Goal: Information Seeking & Learning: Learn about a topic

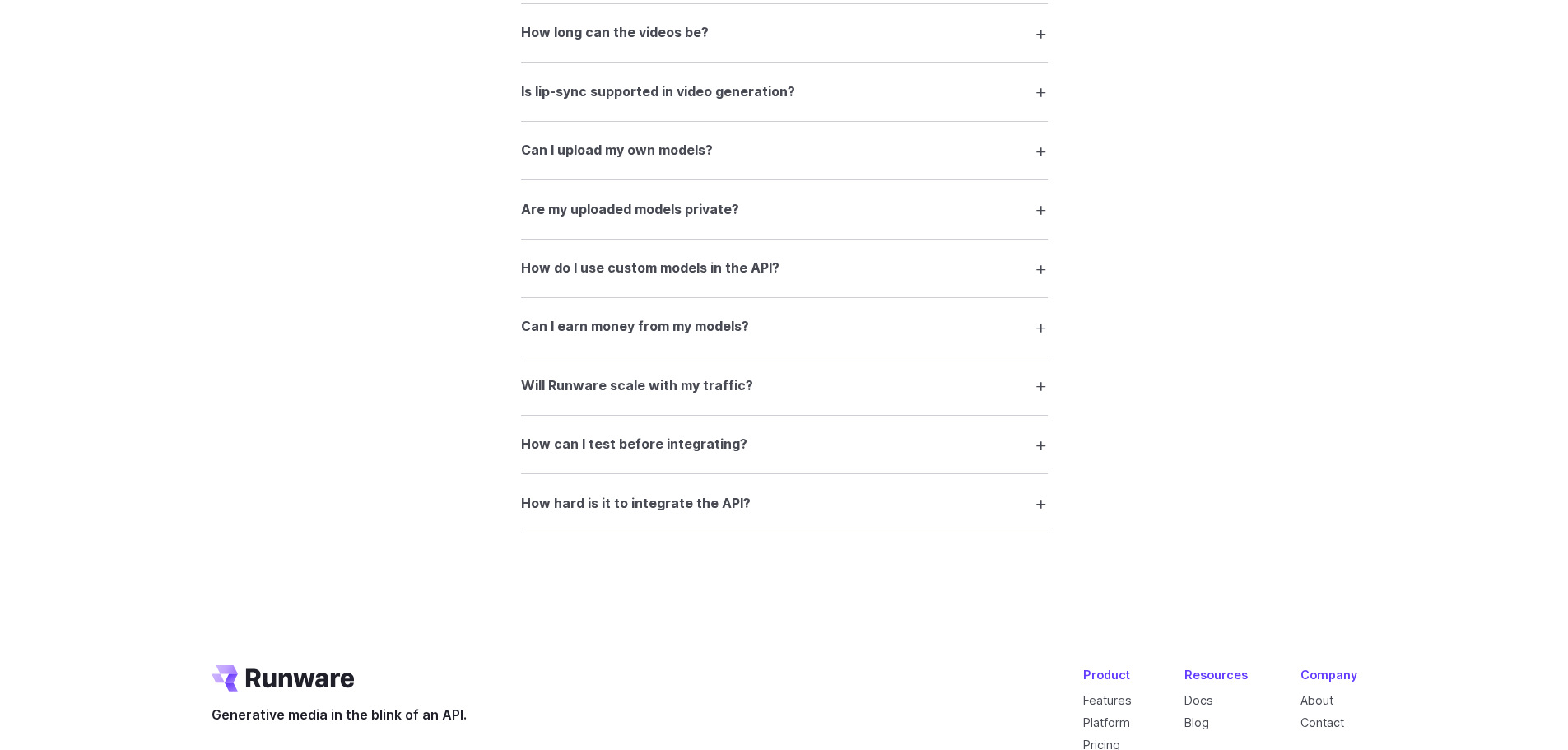
scroll to position [3352, 0]
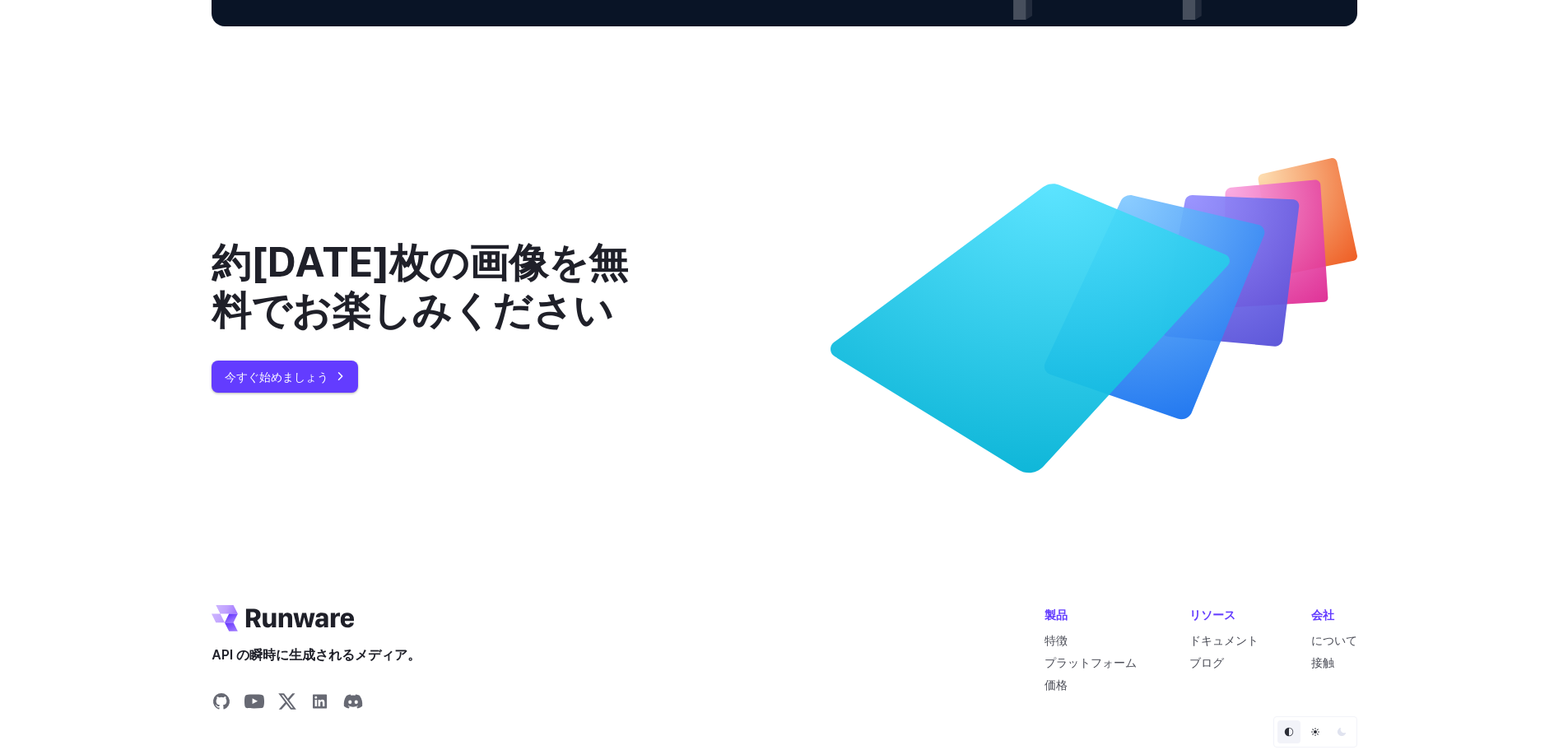
scroll to position [6255, 0]
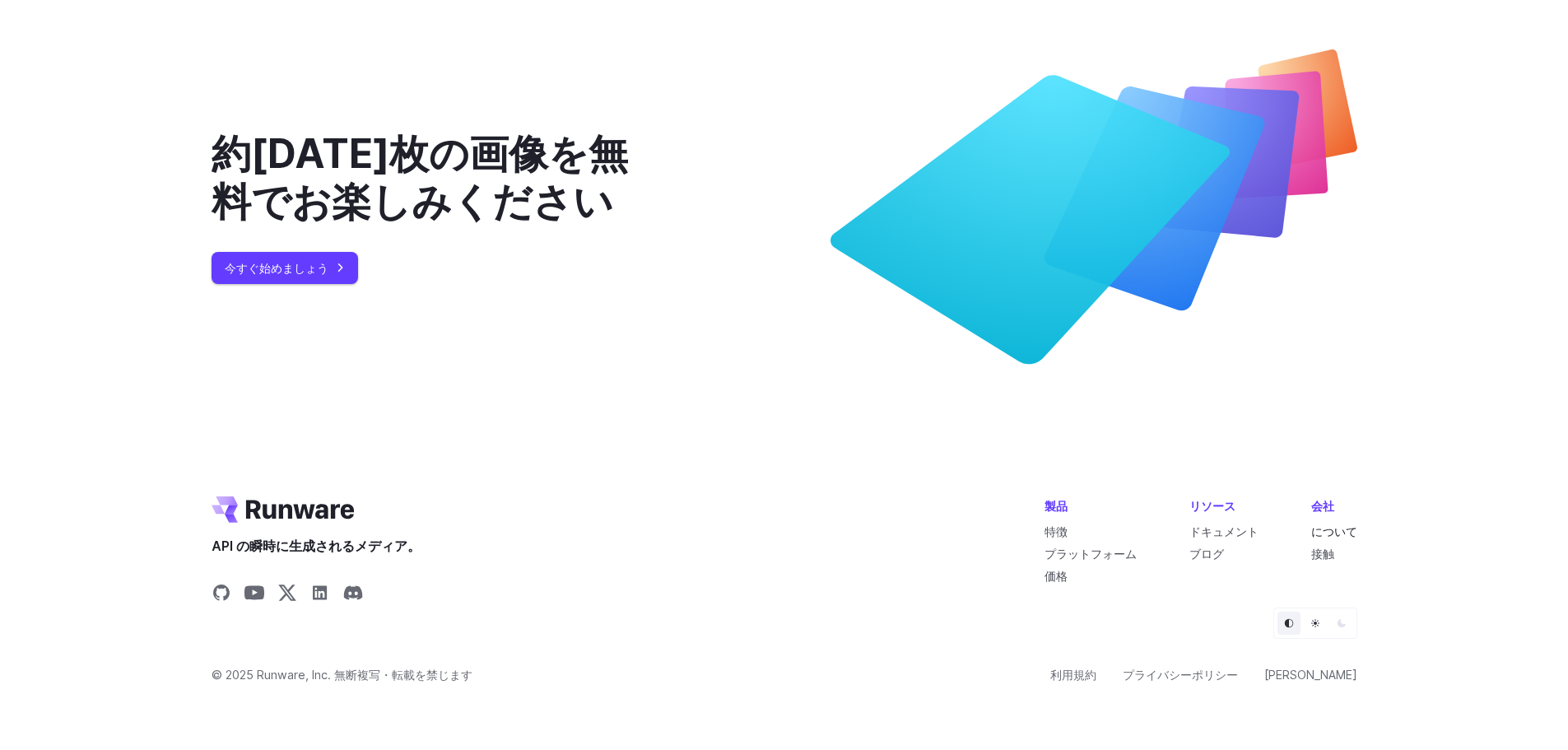
click at [1321, 534] on font "について" at bounding box center [1335, 531] width 46 height 14
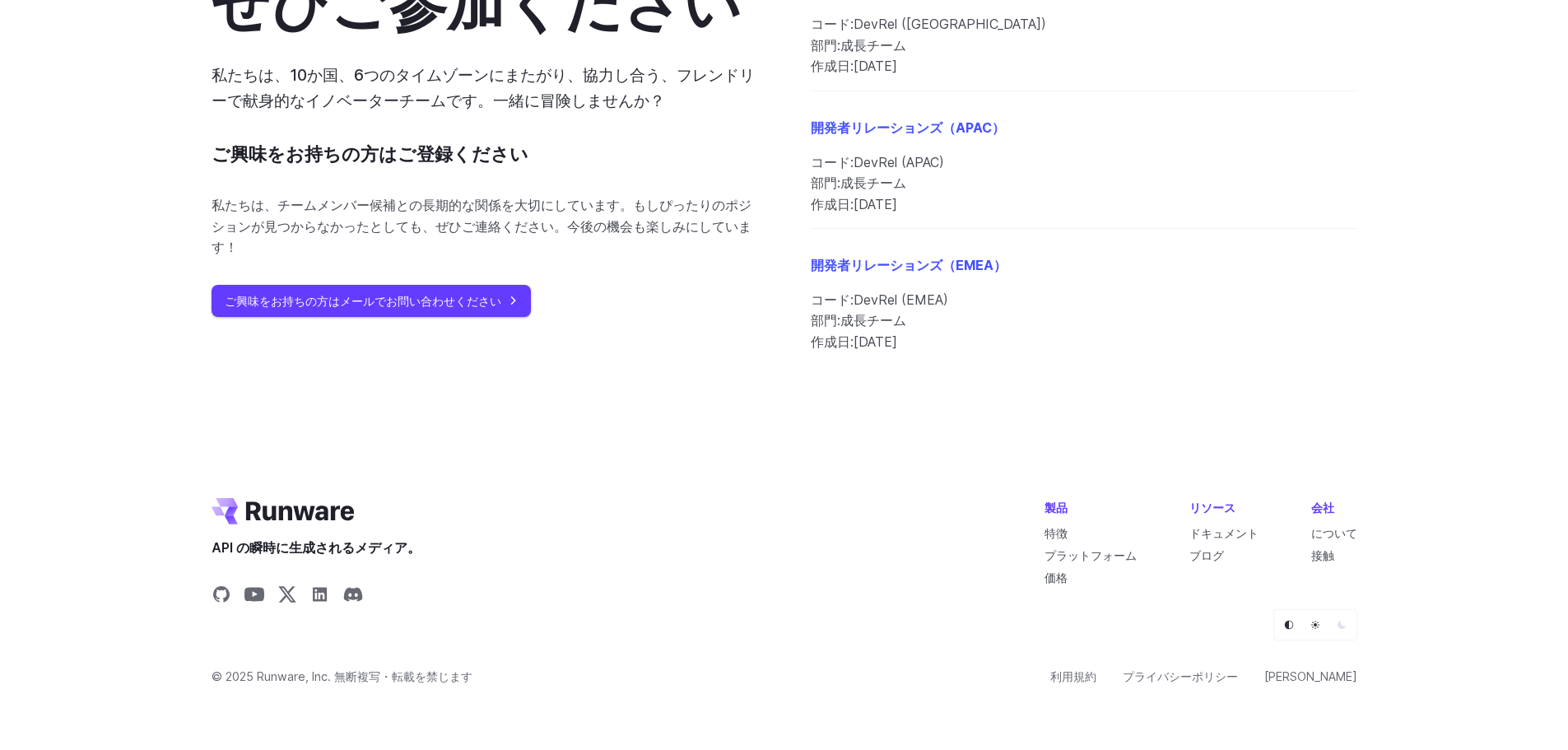
scroll to position [1935, 0]
click at [1211, 549] on font "ブログ" at bounding box center [1207, 554] width 34 height 14
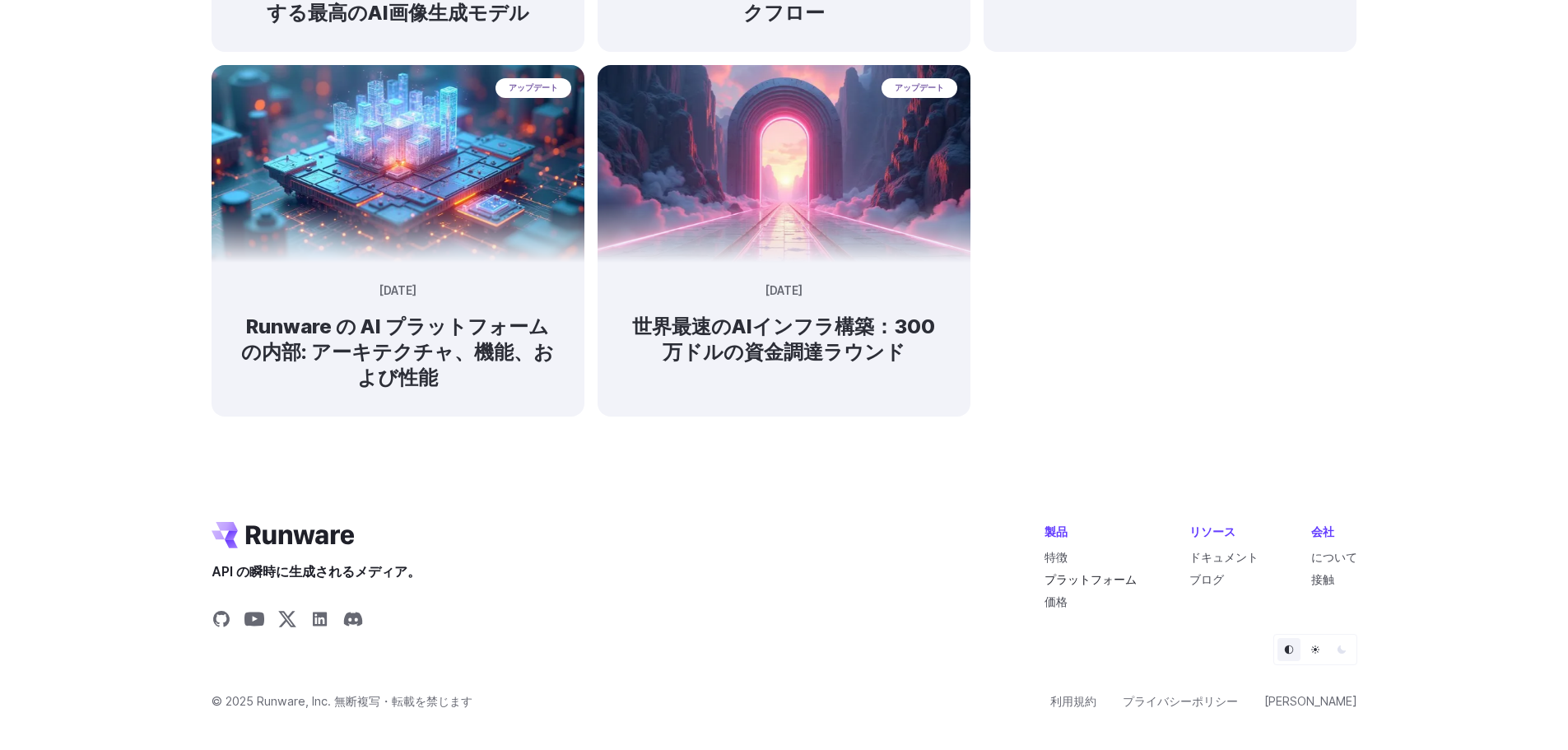
scroll to position [1248, 0]
